Goal: Task Accomplishment & Management: Manage account settings

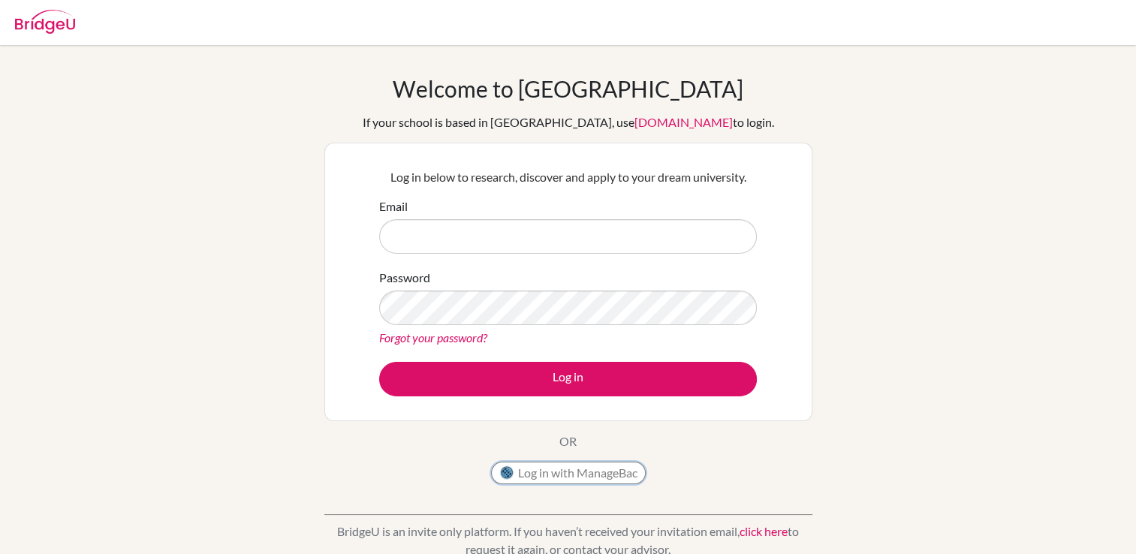
click at [610, 471] on button "Log in with ManageBac" at bounding box center [568, 473] width 155 height 23
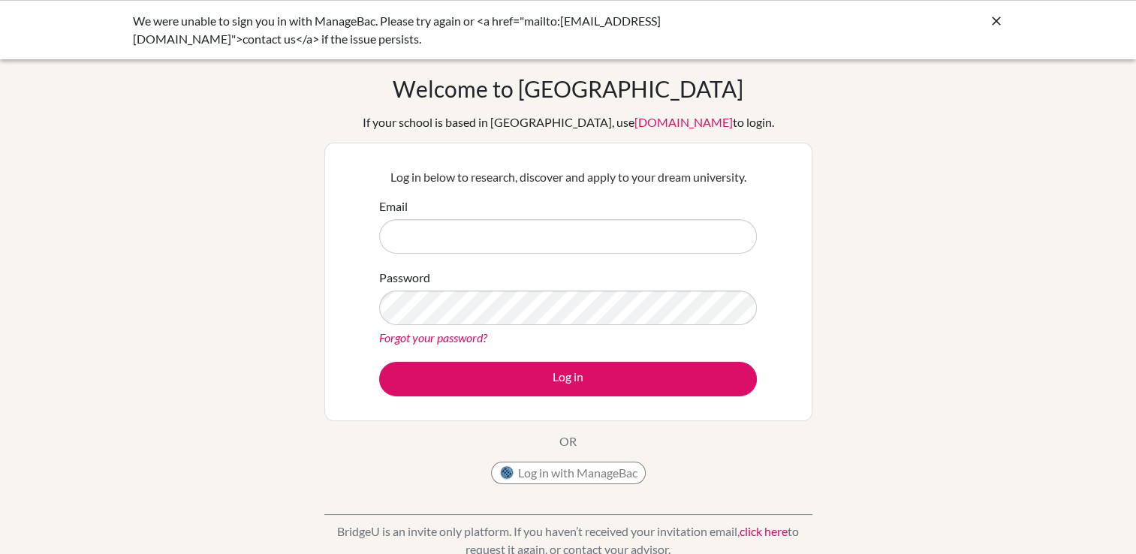
click at [667, 239] on input "Email" at bounding box center [568, 236] width 378 height 35
type input "[EMAIL_ADDRESS][DOMAIN_NAME]"
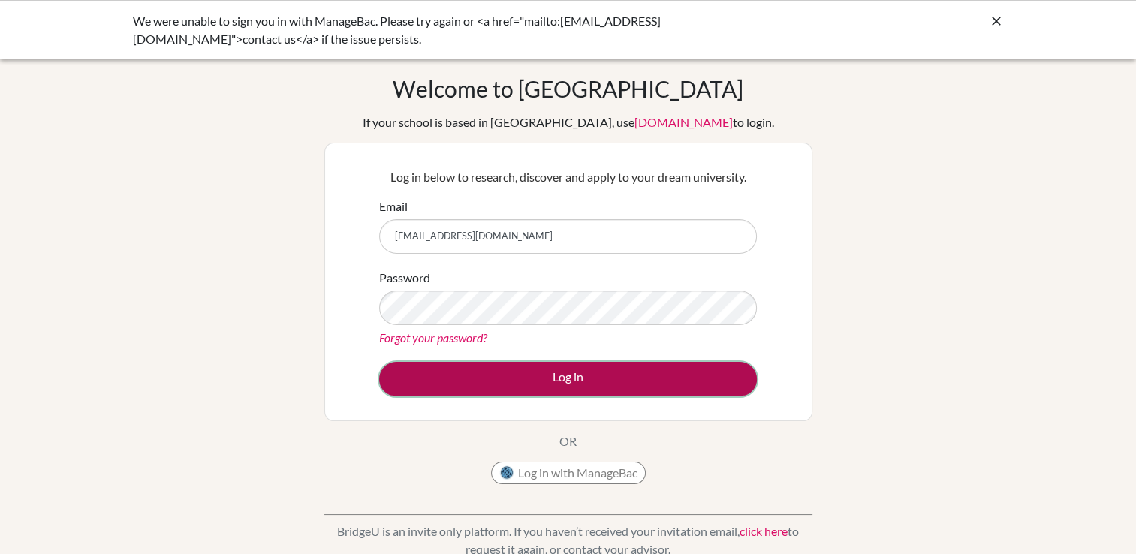
click at [689, 381] on button "Log in" at bounding box center [568, 379] width 378 height 35
